Goal: Transaction & Acquisition: Book appointment/travel/reservation

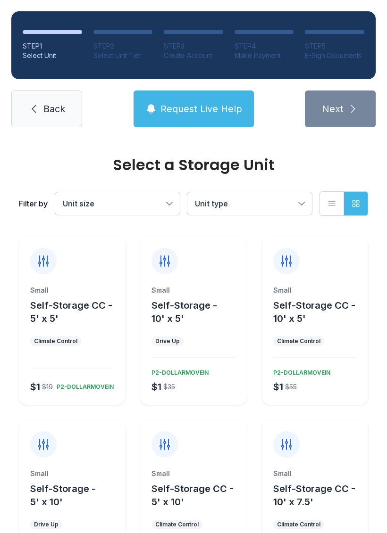
click at [306, 209] on button "Unit type" at bounding box center [249, 203] width 124 height 23
click at [171, 201] on button "Unit size" at bounding box center [117, 203] width 124 height 23
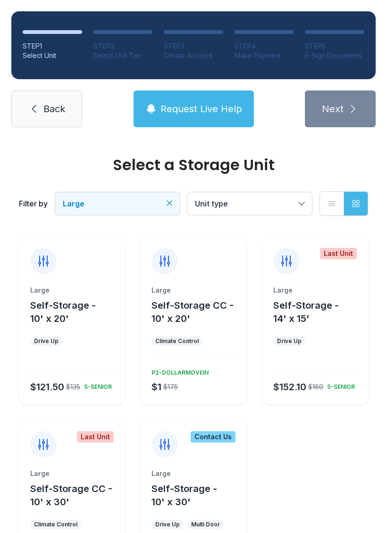
click at [165, 203] on button "Large" at bounding box center [117, 203] width 124 height 23
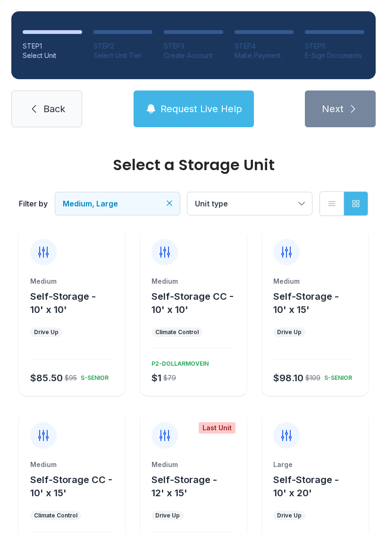
scroll to position [10, 0]
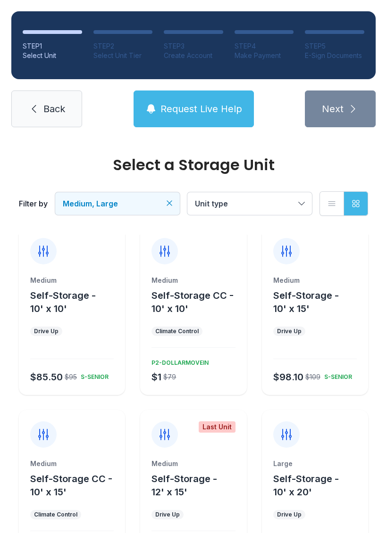
click at [182, 327] on div "Climate Control" at bounding box center [176, 331] width 51 height 9
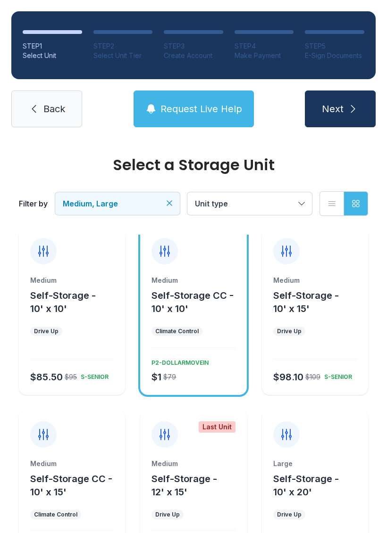
click at [308, 206] on button "Unit type" at bounding box center [249, 203] width 124 height 23
click at [199, 225] on div "Self-Storage CC Self-Storage" at bounding box center [249, 242] width 124 height 53
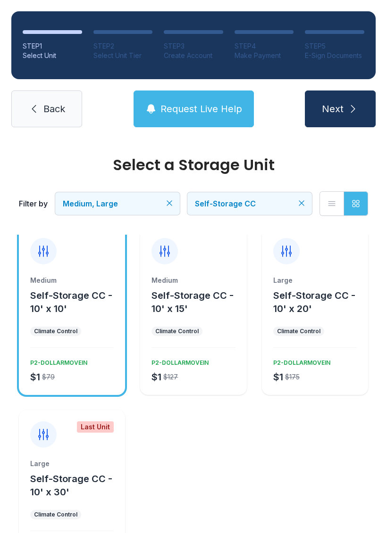
click at [197, 391] on div "Medium Self-Storage CC - 10' x 15' Climate Control $1 $127 P2-DOLLARMOVEIN" at bounding box center [193, 335] width 106 height 119
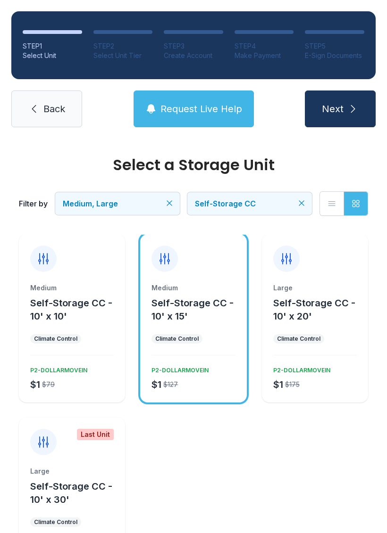
scroll to position [5, 0]
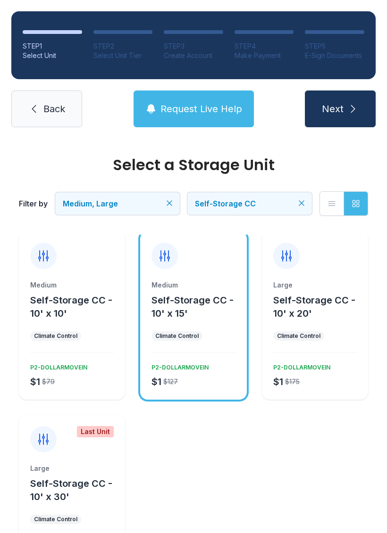
click at [58, 353] on div at bounding box center [71, 352] width 83 height 0
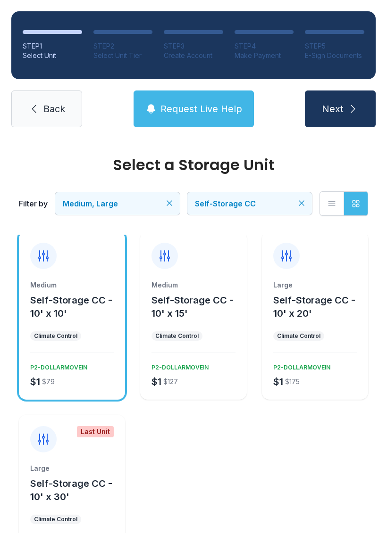
click at [82, 334] on ul "Climate Control" at bounding box center [71, 335] width 83 height 9
click at [343, 110] on span "Next" at bounding box center [333, 108] width 22 height 13
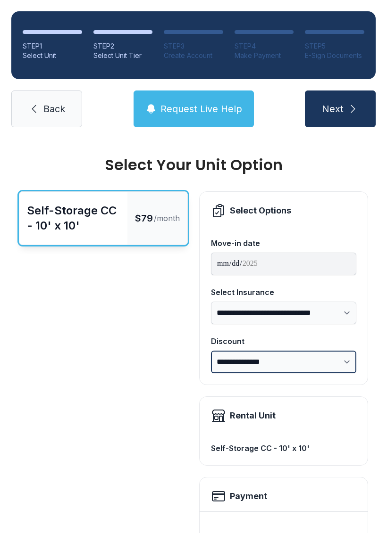
click at [351, 363] on select "**********" at bounding box center [283, 362] width 145 height 23
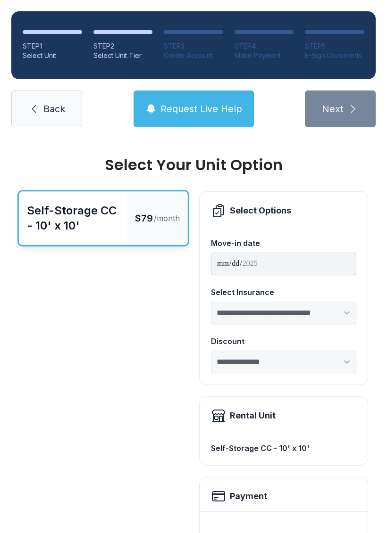
select select "**********"
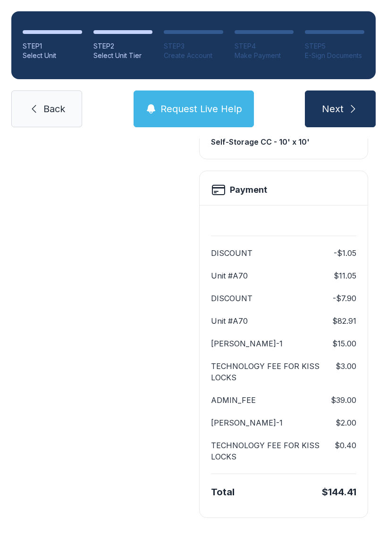
scroll to position [306, 0]
click at [51, 108] on span "Back" at bounding box center [54, 108] width 22 height 13
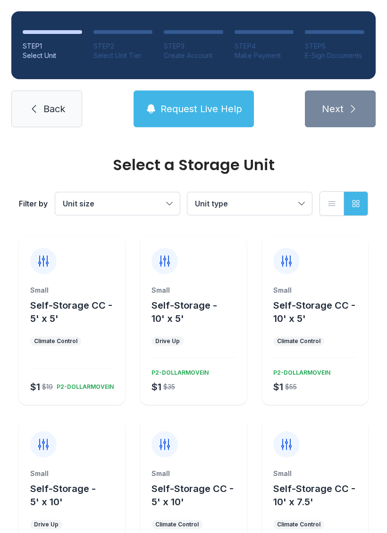
click at [41, 108] on link "Back" at bounding box center [46, 109] width 71 height 37
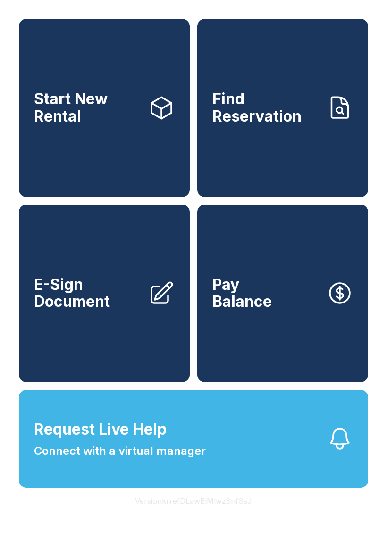
click at [92, 140] on link "Start New Rental" at bounding box center [104, 108] width 171 height 178
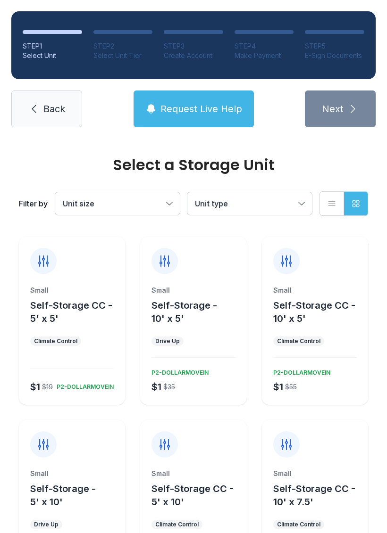
click at [305, 212] on button "Unit type" at bounding box center [249, 203] width 124 height 23
click at [176, 208] on button "Unit size" at bounding box center [117, 203] width 124 height 23
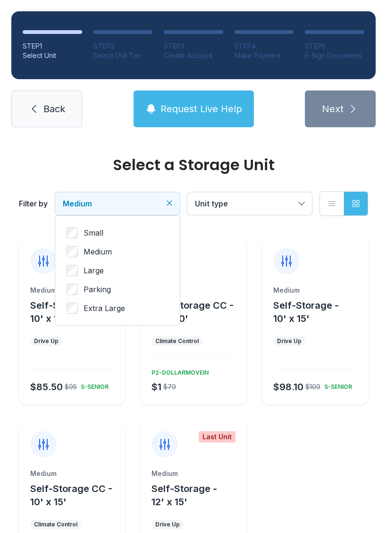
click at [309, 203] on button "Unit type" at bounding box center [249, 203] width 124 height 23
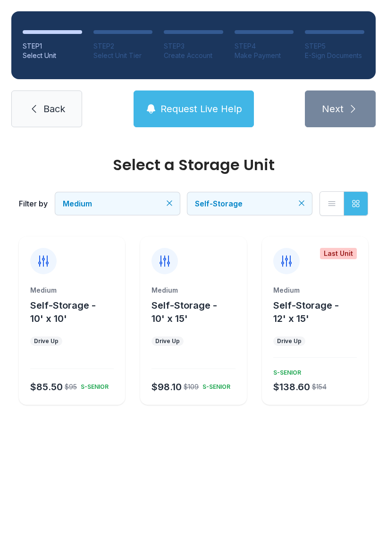
click at [73, 367] on div at bounding box center [71, 363] width 83 height 12
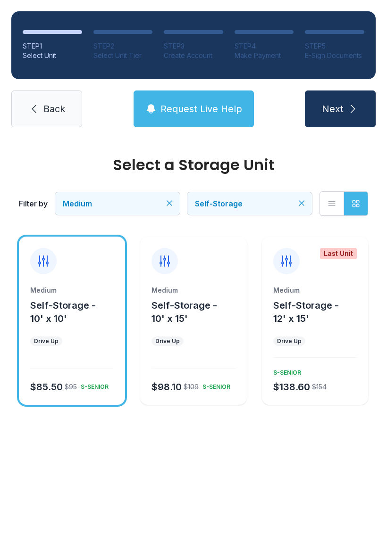
click at [344, 119] on button "Next" at bounding box center [340, 109] width 71 height 37
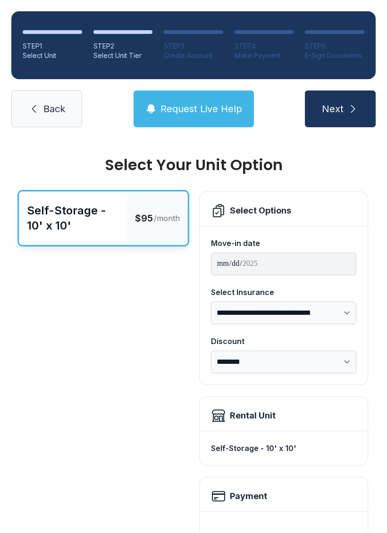
click at [184, 112] on span "Request Live Help" at bounding box center [201, 108] width 82 height 13
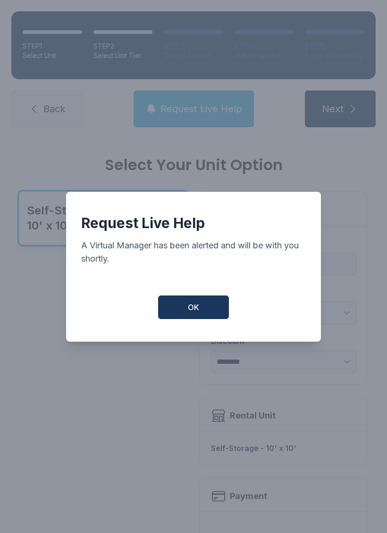
click at [201, 312] on button "OK" at bounding box center [193, 308] width 71 height 24
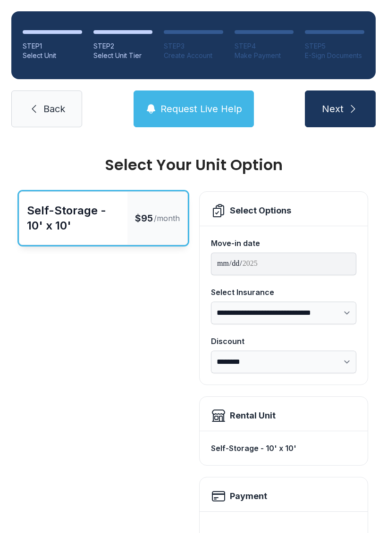
click at [60, 111] on span "Back" at bounding box center [54, 108] width 22 height 13
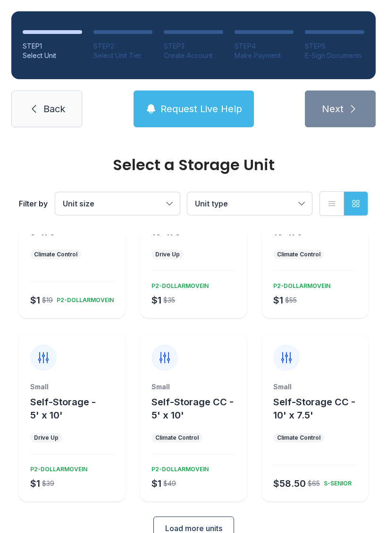
scroll to position [86, 0]
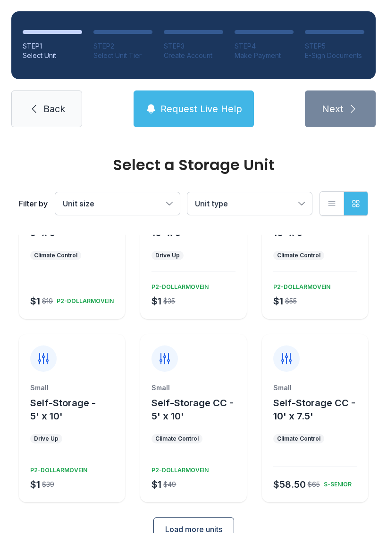
click at [174, 206] on button "Unit size" at bounding box center [117, 203] width 124 height 23
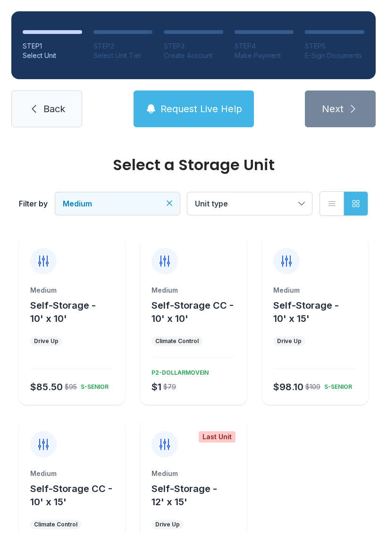
scroll to position [0, 0]
click at [195, 338] on div "Climate Control" at bounding box center [176, 342] width 43 height 8
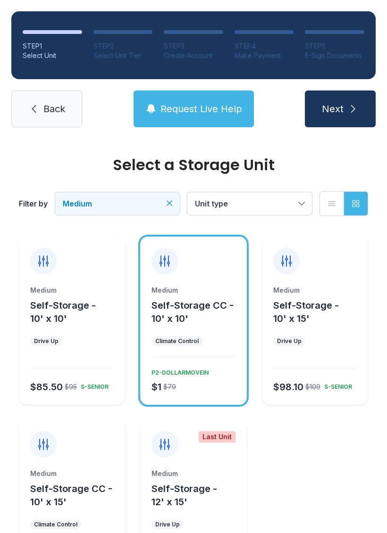
click at [341, 99] on button "Next" at bounding box center [340, 109] width 71 height 37
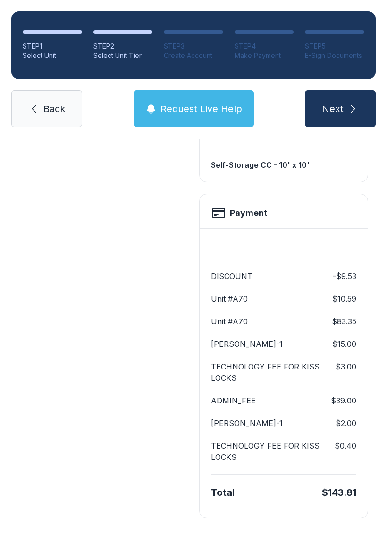
scroll to position [283, 0]
click at [48, 99] on link "Back" at bounding box center [46, 109] width 71 height 37
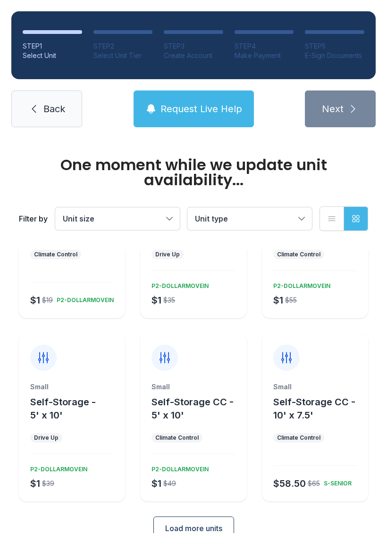
scroll to position [101, 0]
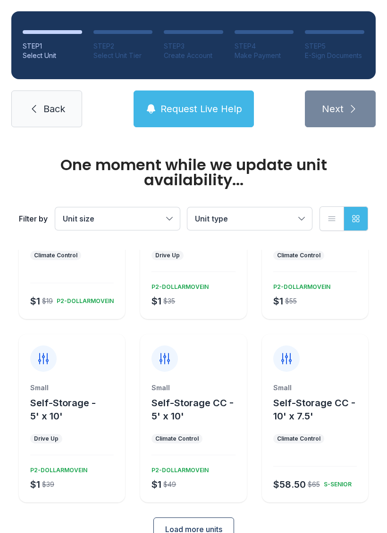
click at [189, 524] on span "Load more units" at bounding box center [193, 529] width 57 height 11
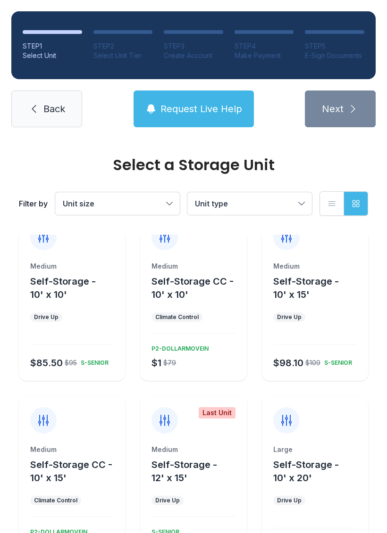
scroll to position [392, 0]
